Goal: Task Accomplishment & Management: Manage account settings

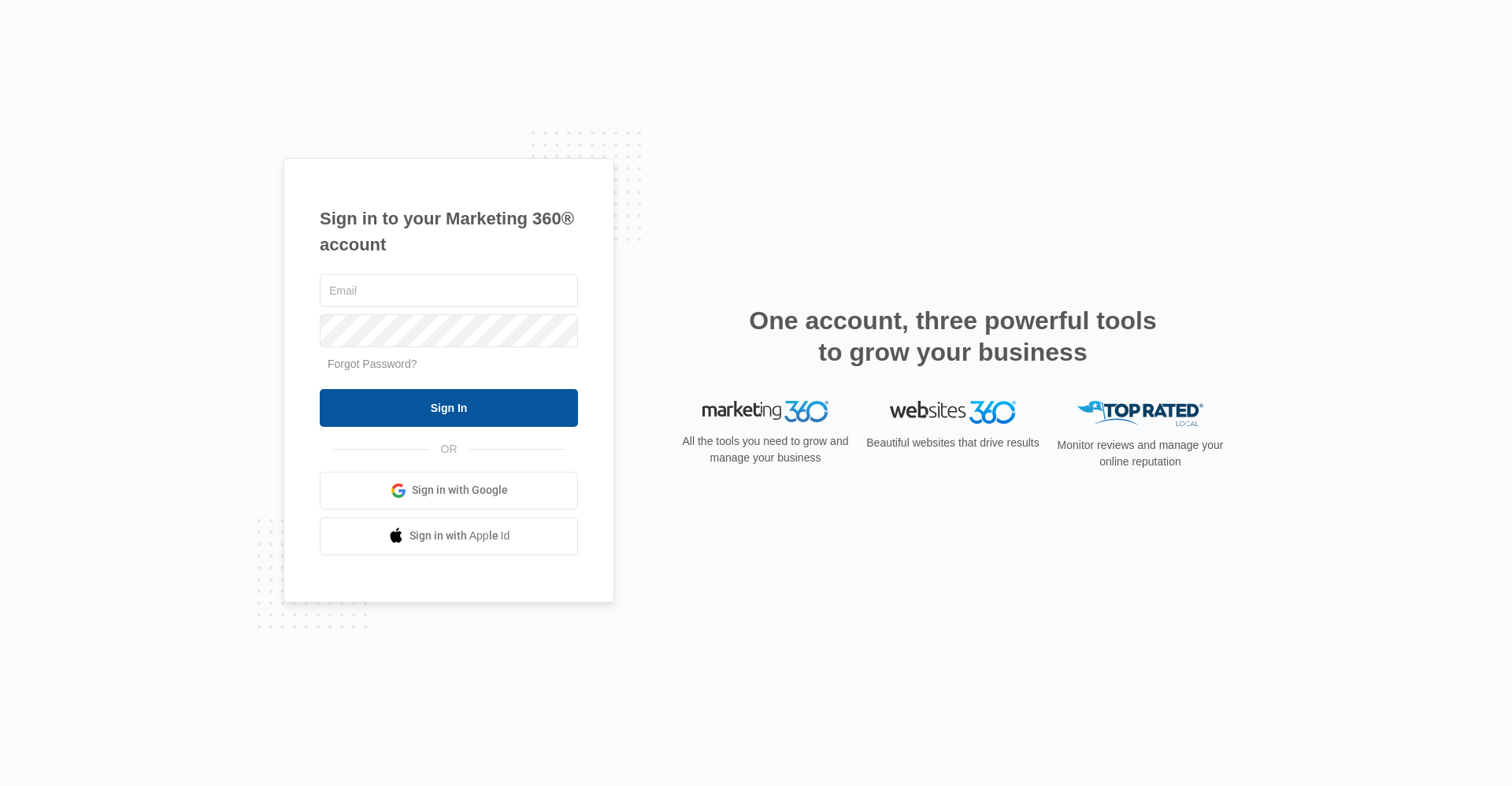
type input "[EMAIL_ADDRESS][DOMAIN_NAME]"
click at [465, 404] on input "Sign In" at bounding box center [449, 407] width 258 height 38
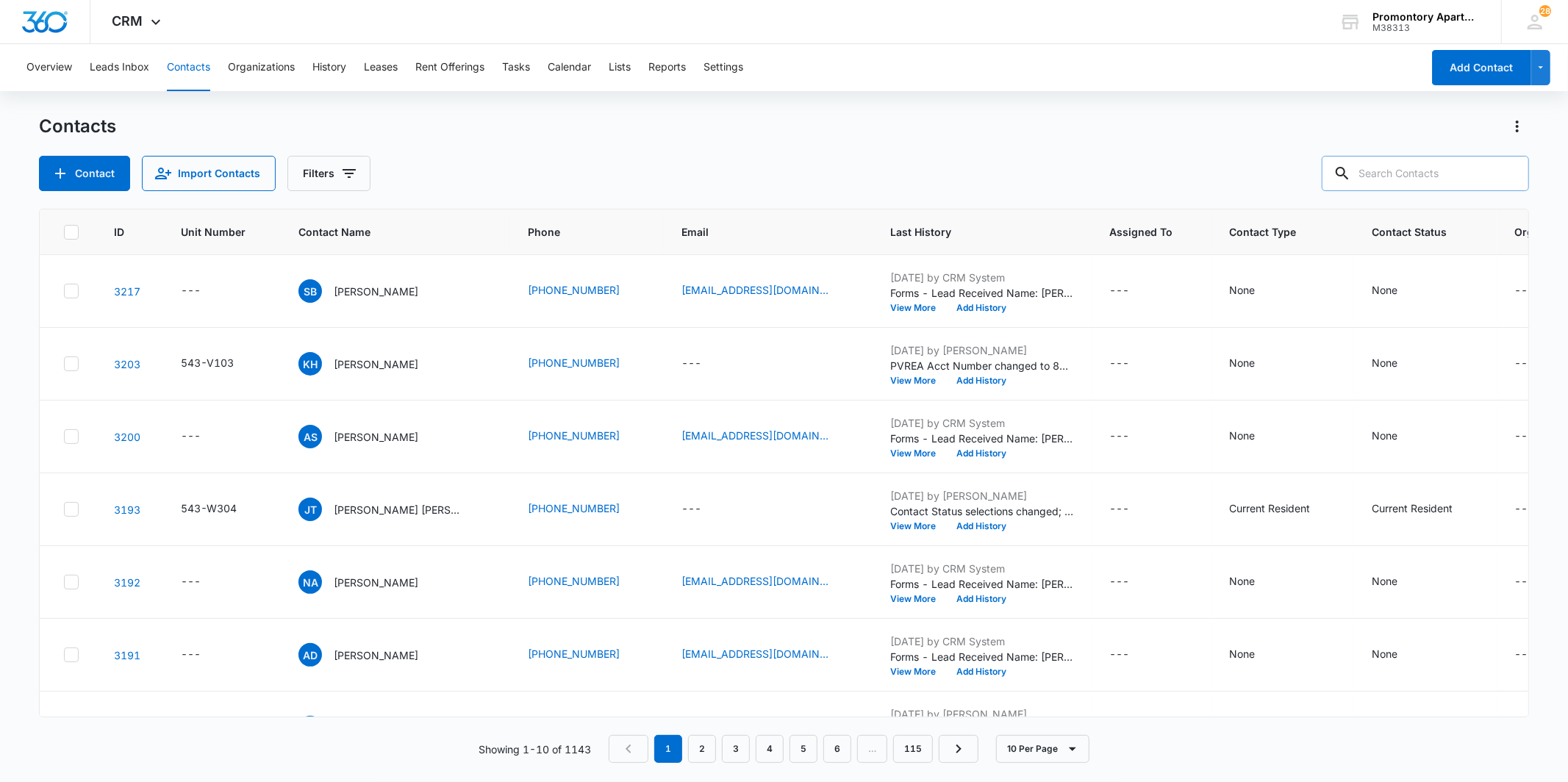
click at [1424, 166] on input "text" at bounding box center [1425, 173] width 207 height 35
type input "l104"
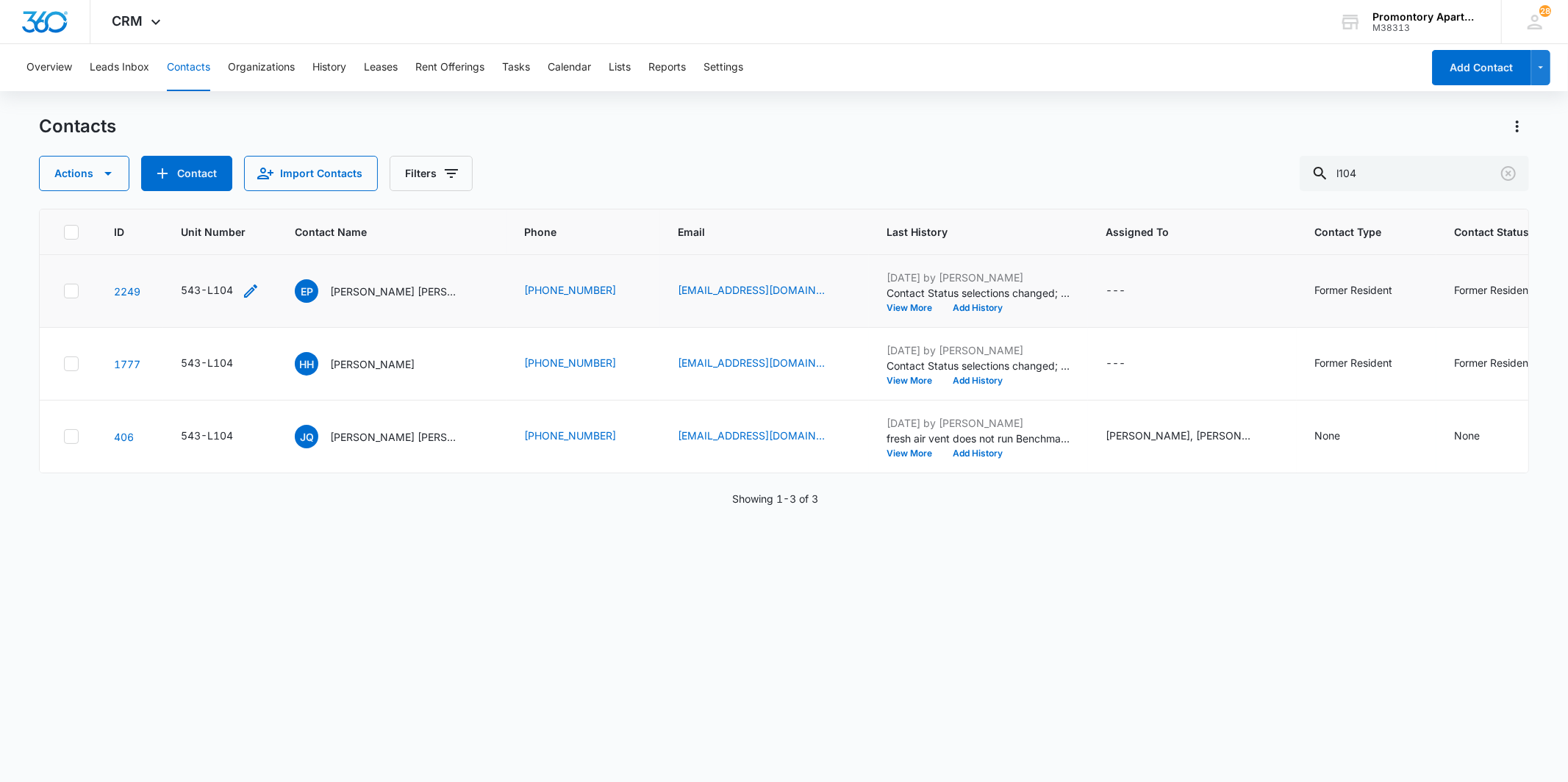
click at [229, 288] on div "543-L104" at bounding box center [207, 289] width 53 height 16
click at [219, 189] on input "543-L104" at bounding box center [229, 196] width 185 height 35
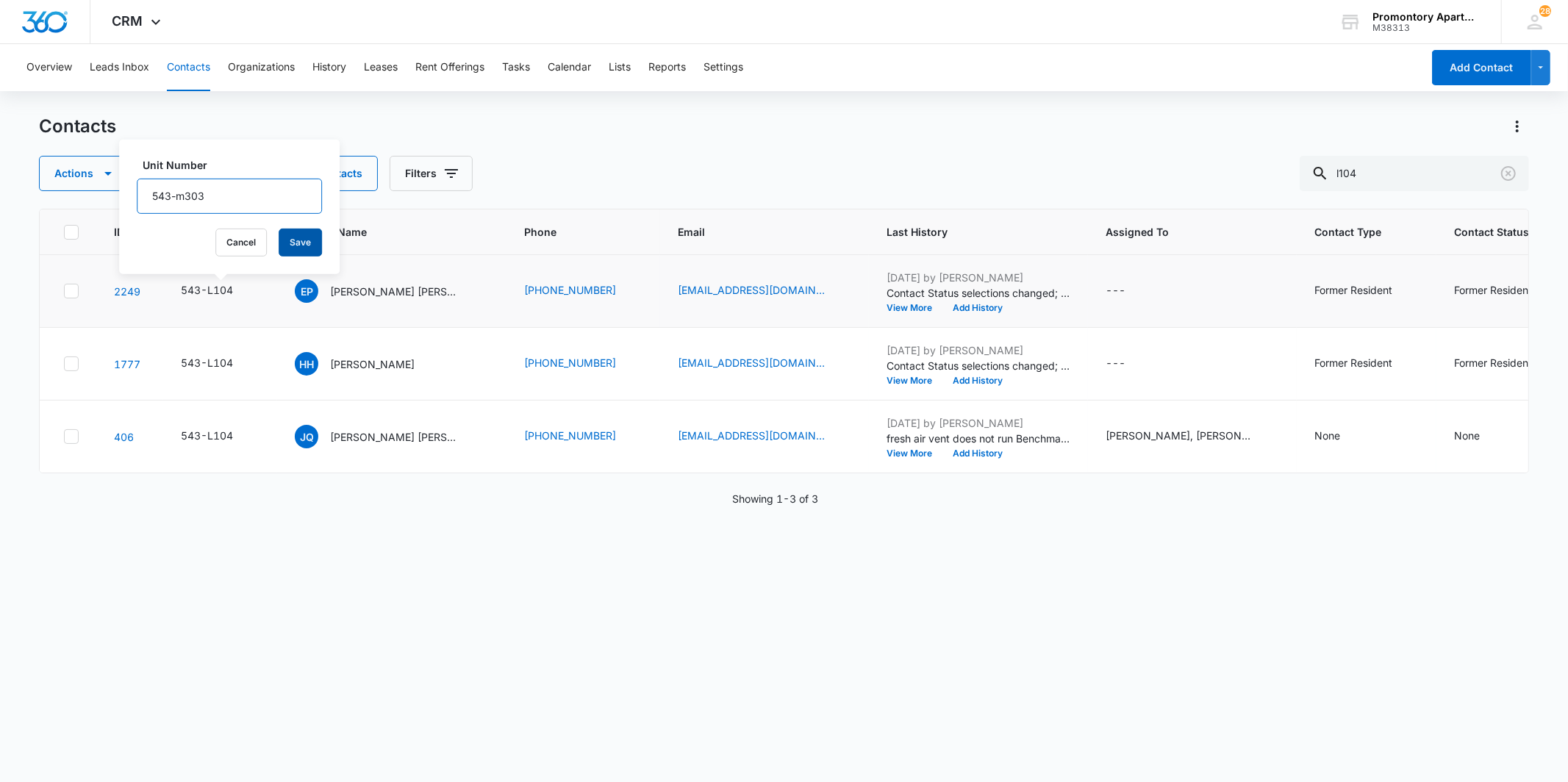
type input "543-m303"
click at [278, 245] on button "Save" at bounding box center [300, 242] width 44 height 28
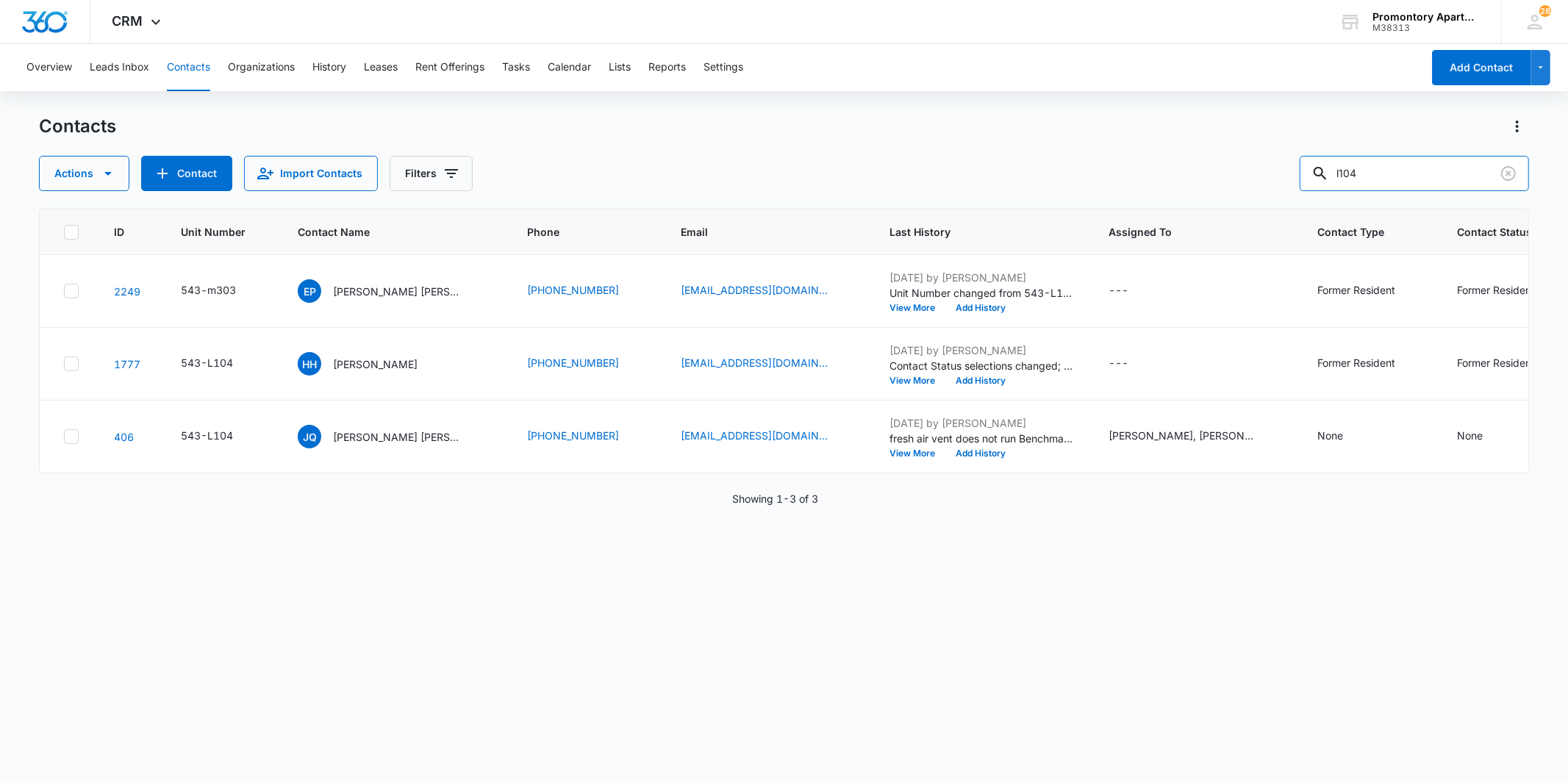
drag, startPoint x: 1435, startPoint y: 178, endPoint x: 1313, endPoint y: 176, distance: 122.0
click at [1320, 176] on input "l104" at bounding box center [1414, 173] width 230 height 35
type input "m303"
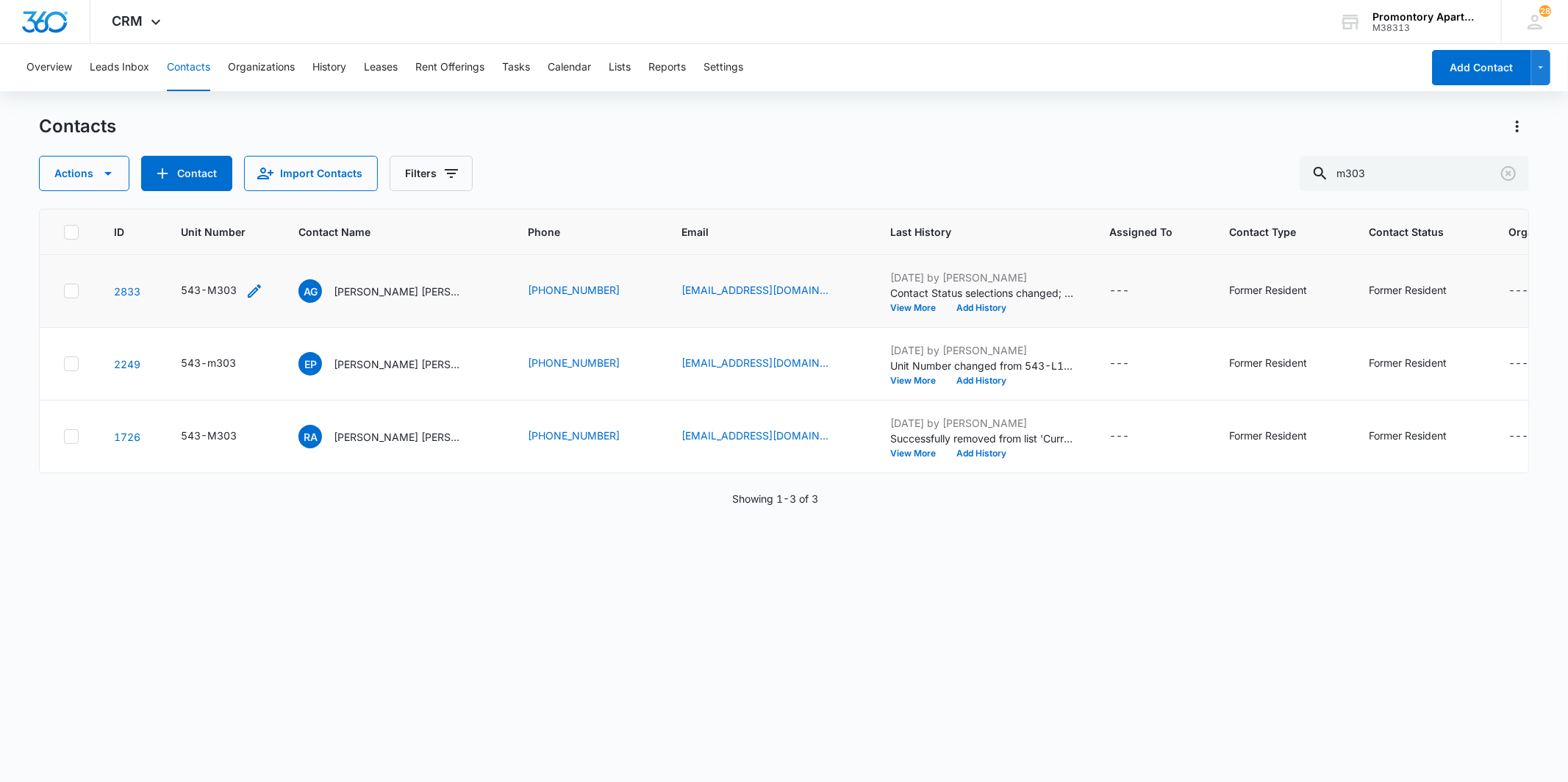
click at [248, 289] on icon "Unit Number - 543-M303 - Select to Edit Field" at bounding box center [254, 291] width 18 height 18
drag, startPoint x: 245, startPoint y: 203, endPoint x: 107, endPoint y: 208, distance: 138.1
click at [107, 209] on table "ID Unit Number Contact Name Phone Email Last History Assigned To Contact Type C…" at bounding box center [830, 340] width 1580 height 263
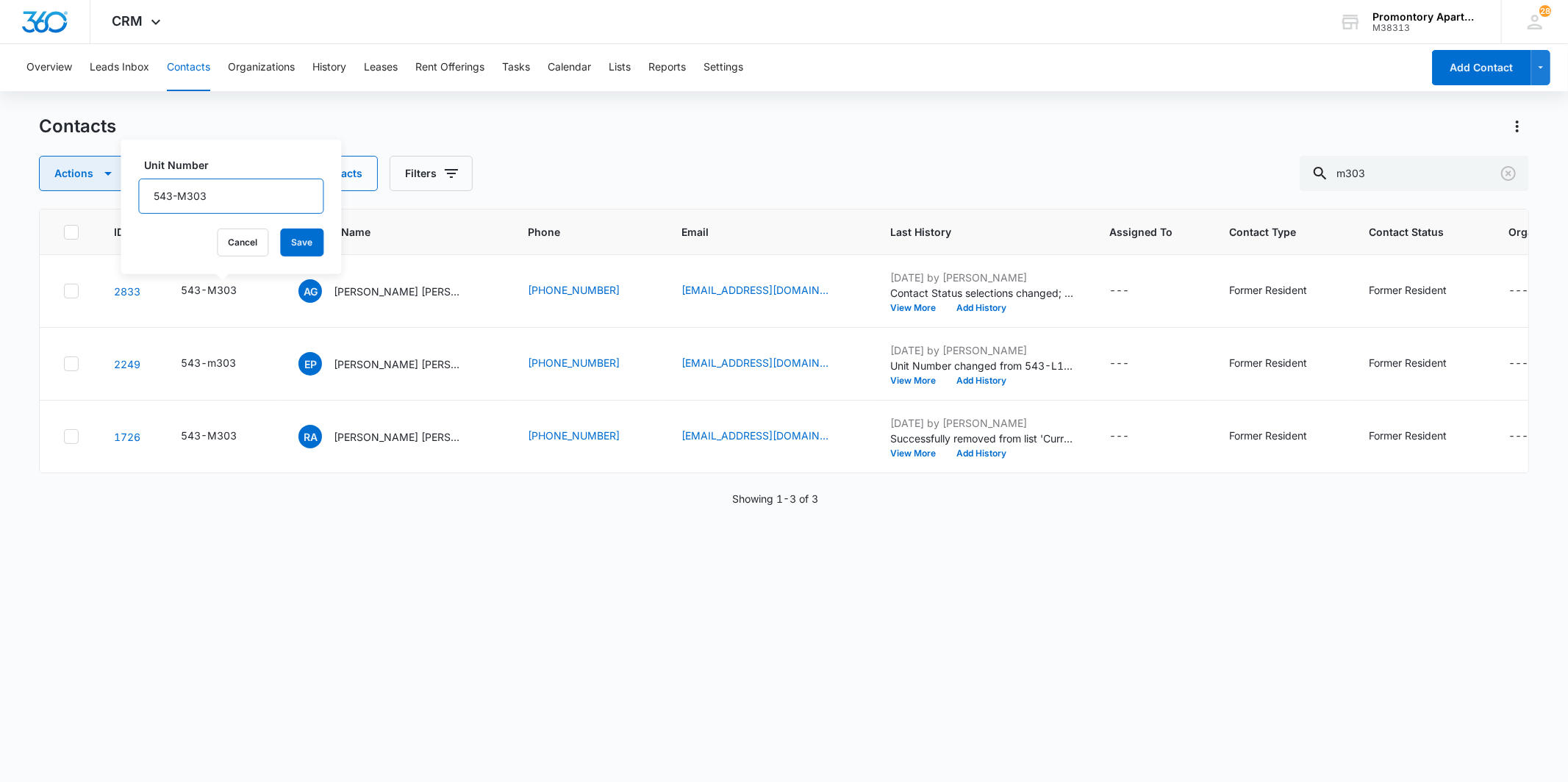
drag, startPoint x: 216, startPoint y: 195, endPoint x: 111, endPoint y: 187, distance: 105.3
click at [111, 187] on div "Contacts Actions Contact Import Contacts Filters m303 ID Unit Number Contact Na…" at bounding box center [783, 448] width 1489 height 666
type input "5"
click at [283, 246] on button "Save" at bounding box center [302, 242] width 44 height 28
